Goal: Use online tool/utility: Use online tool/utility

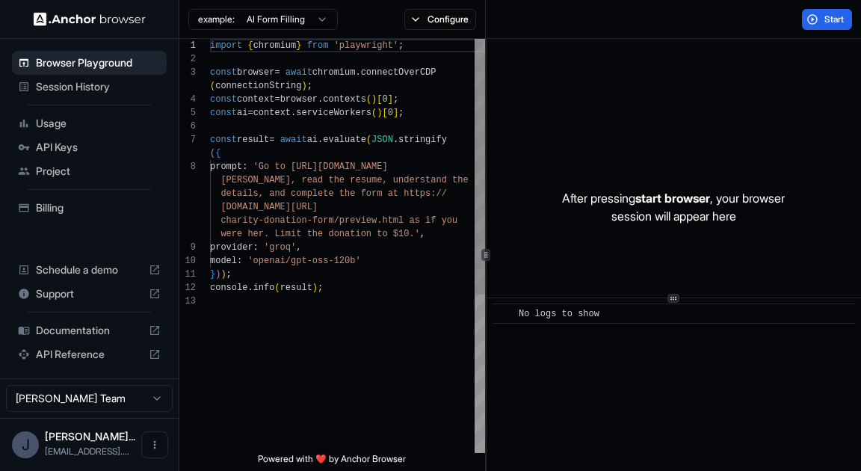
scroll to position [121, 0]
click at [309, 171] on div "import { chromium } from 'playwright' ; const browser = await chromium . connec…" at bounding box center [347, 374] width 275 height 670
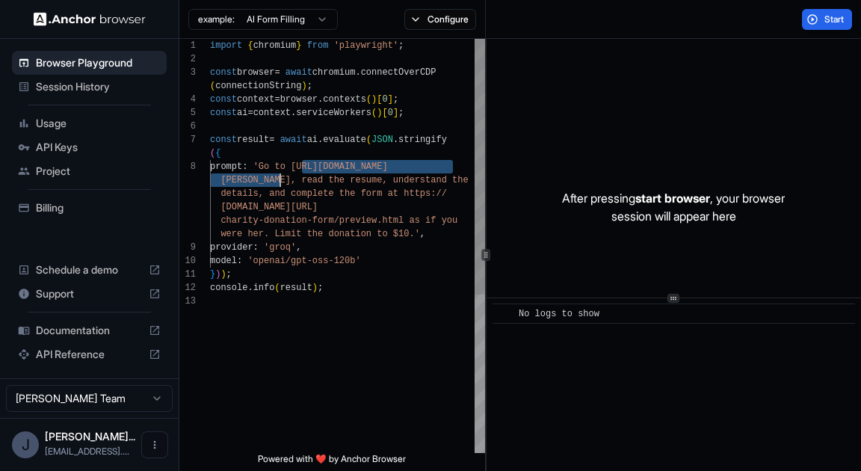
drag, startPoint x: 309, startPoint y: 171, endPoint x: 278, endPoint y: 182, distance: 33.1
click at [278, 182] on div "import { chromium } from 'playwright' ; const browser = await chromium . connec…" at bounding box center [347, 374] width 275 height 670
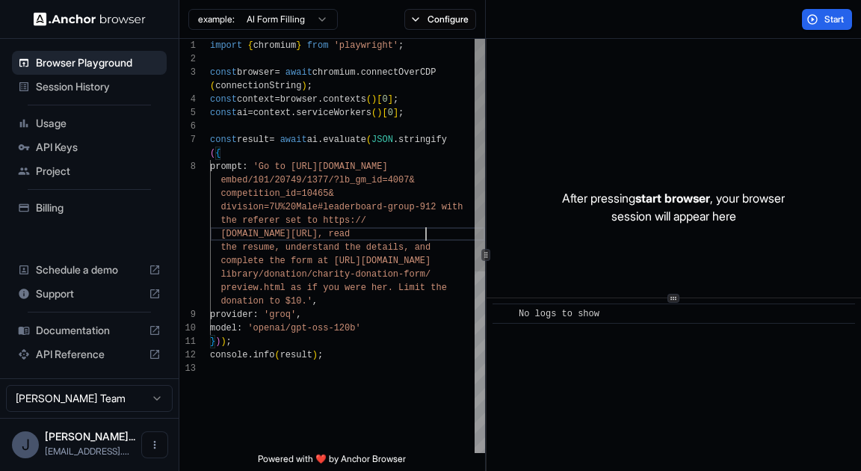
scroll to position [54, 0]
click at [444, 237] on div "import { chromium } from 'playwright' ; const browser = await chromium . connec…" at bounding box center [347, 407] width 275 height 737
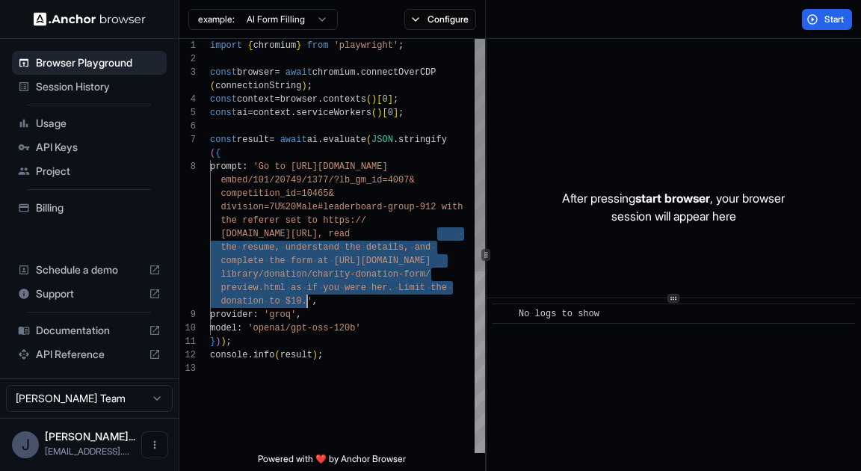
drag, startPoint x: 444, startPoint y: 237, endPoint x: 307, endPoint y: 301, distance: 151.1
click at [307, 301] on div "import { chromium } from 'playwright' ; const browser = await chromium . connec…" at bounding box center [347, 407] width 275 height 737
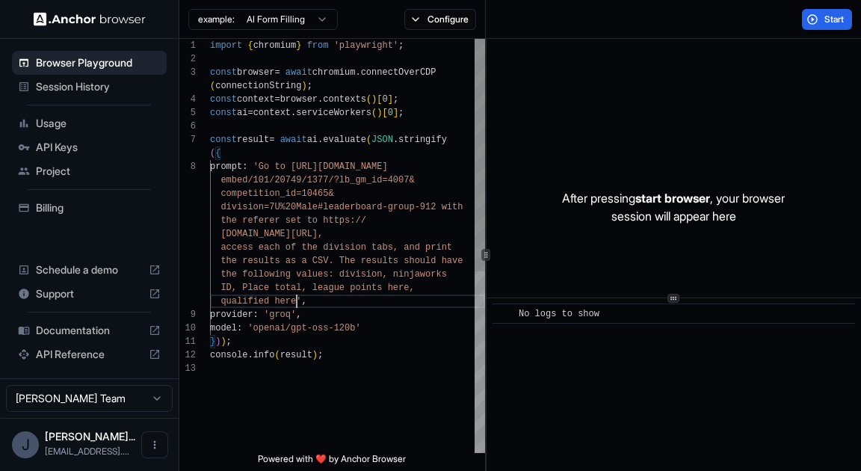
scroll to position [121, 0]
type textarea "**********"
click at [825, 28] on button "Start" at bounding box center [827, 19] width 50 height 21
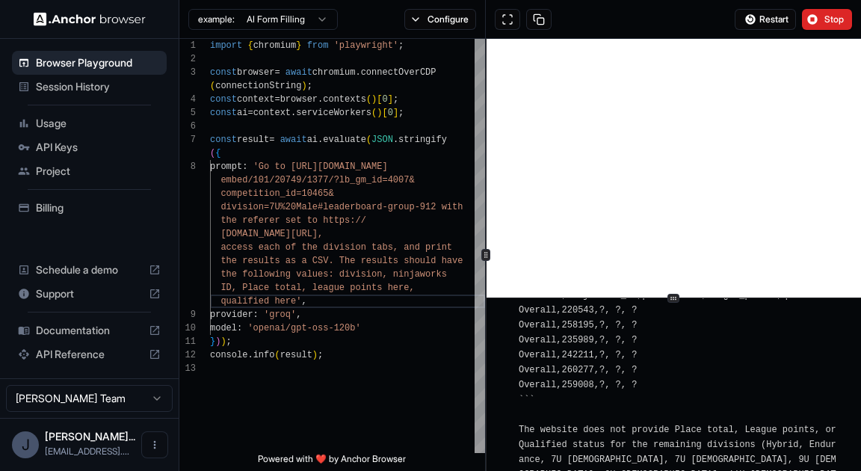
scroll to position [4986, 0]
